Goal: Transaction & Acquisition: Book appointment/travel/reservation

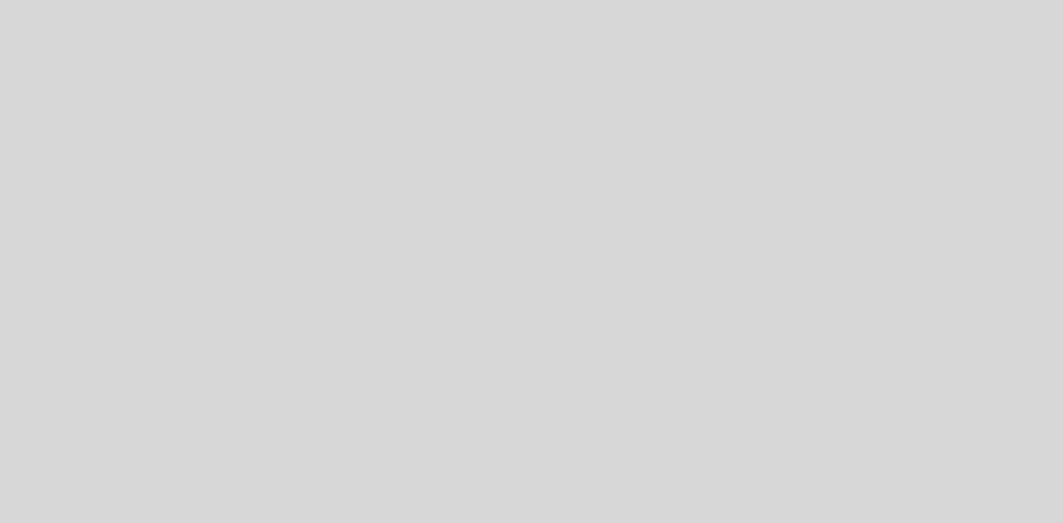
select select "es"
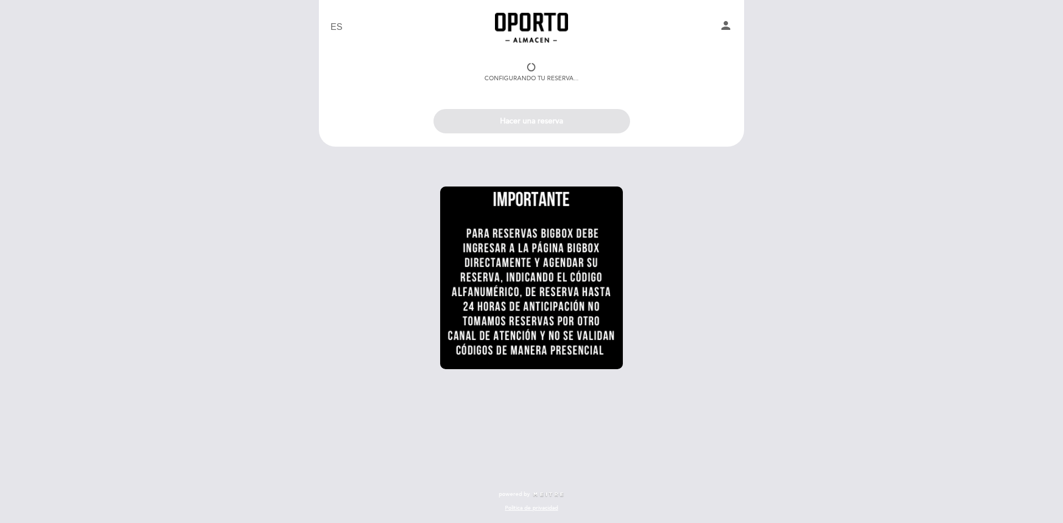
click at [558, 71] on div "Configurando tu reserva..." at bounding box center [531, 73] width 94 height 20
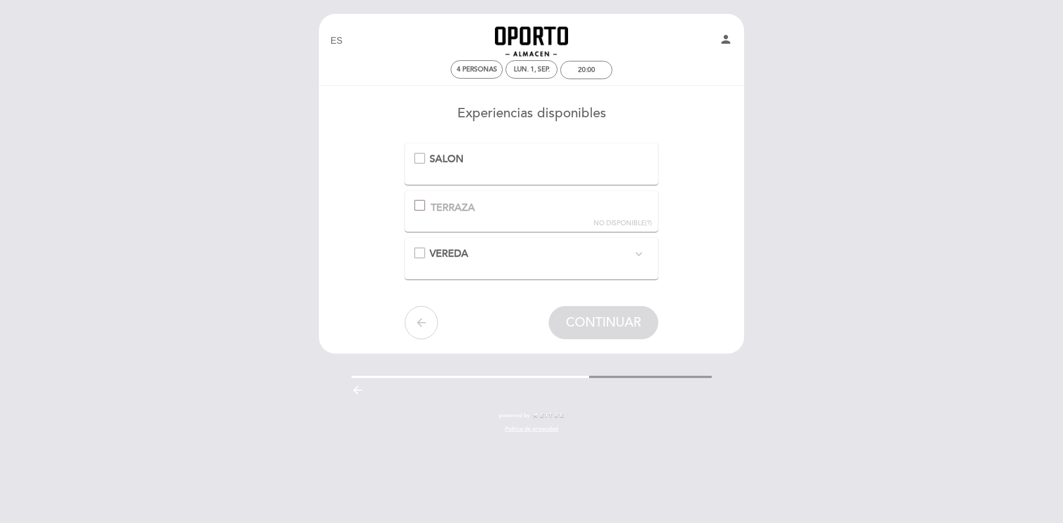
click at [428, 158] on div "SALON" at bounding box center [531, 159] width 235 height 14
click at [607, 322] on span "CONTINUAR" at bounding box center [603, 323] width 75 height 16
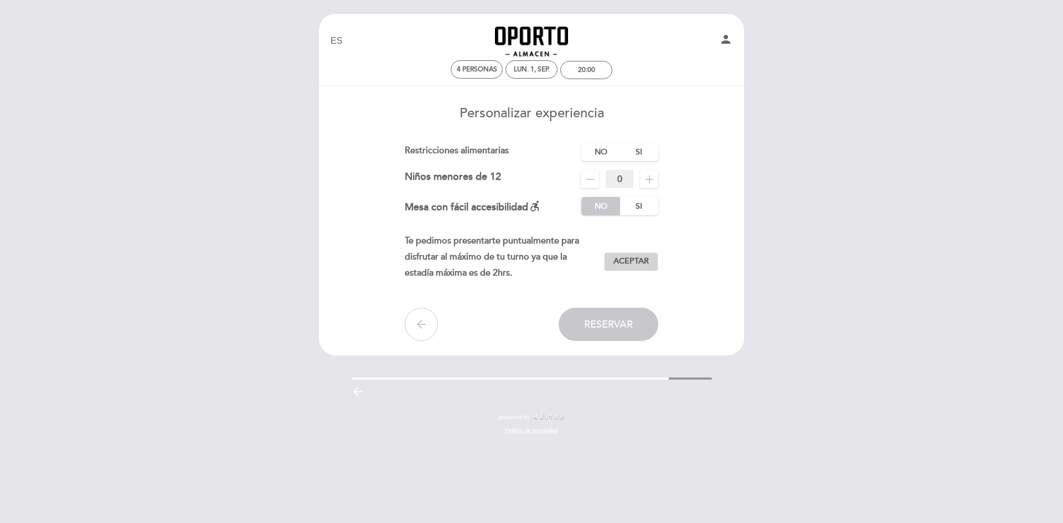
click at [631, 259] on span "Aceptar" at bounding box center [630, 262] width 35 height 12
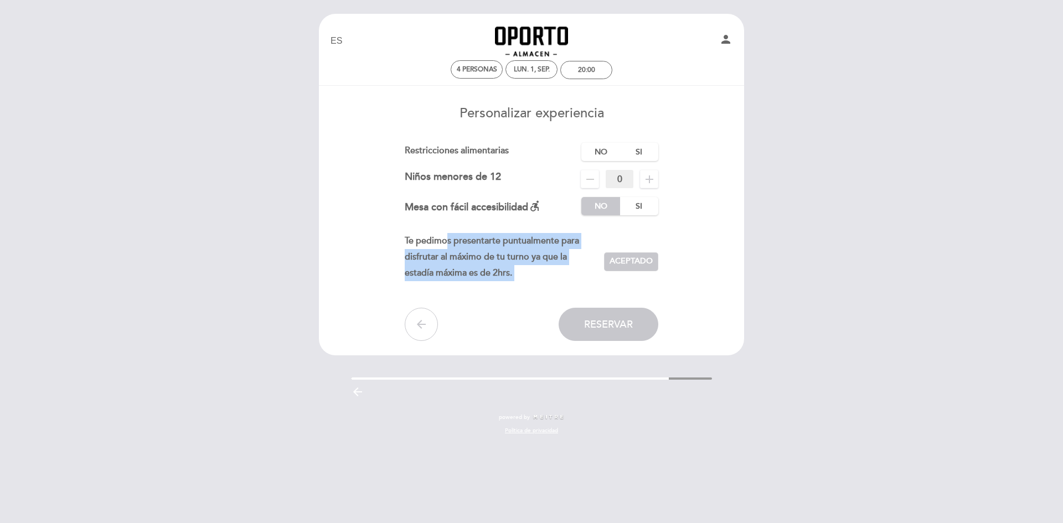
drag, startPoint x: 444, startPoint y: 222, endPoint x: 558, endPoint y: 302, distance: 139.2
click at [568, 310] on form "Cargo por servicio : 0 % Nothing selected 0 % 15 % 18 % 20 % Restricciones alim…" at bounding box center [532, 242] width 410 height 198
click at [652, 332] on button "Reservar" at bounding box center [609, 324] width 100 height 33
click at [614, 155] on label "No" at bounding box center [600, 152] width 39 height 18
click at [612, 338] on button "Reservar" at bounding box center [609, 324] width 100 height 33
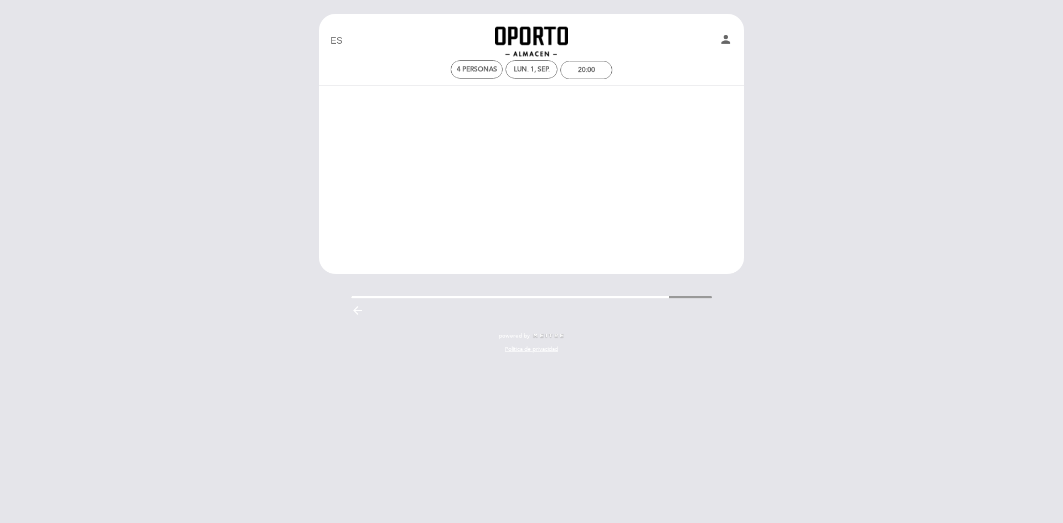
click at [618, 326] on div "EN ES PT Oporto Almacen person 4 personas lun. 1, sep. 20:00 [GEOGRAPHIC_DATA] …" at bounding box center [532, 189] width 442 height 350
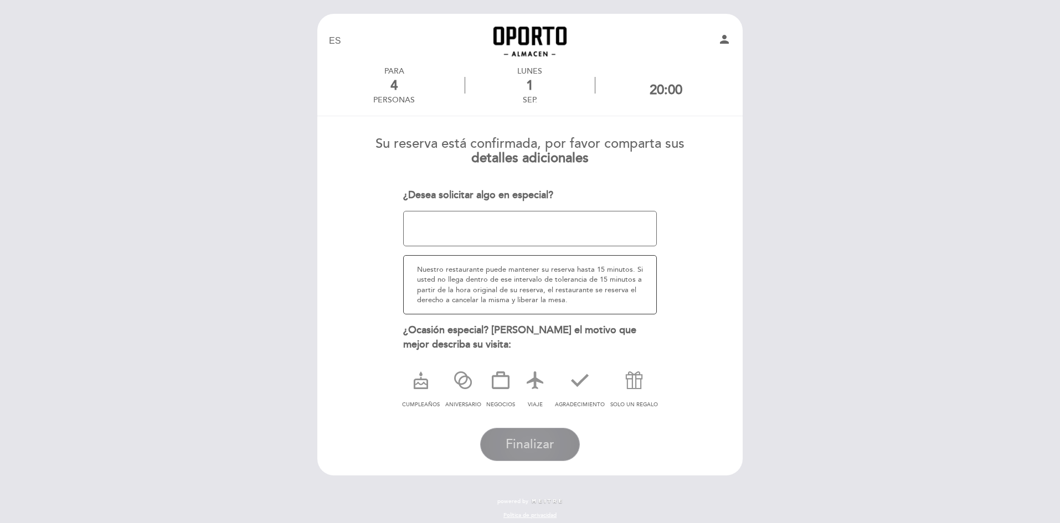
click at [541, 448] on span "Finalizar" at bounding box center [529, 445] width 49 height 16
